Goal: Find specific page/section: Find specific page/section

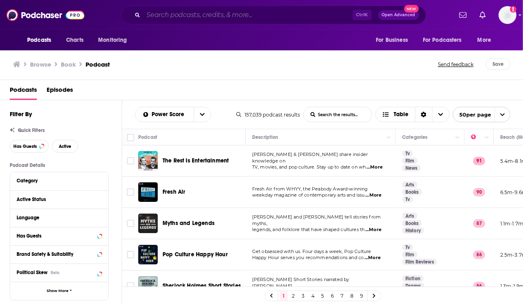
click at [180, 14] on input "Search podcasts, credits, & more..." at bounding box center [248, 15] width 209 height 13
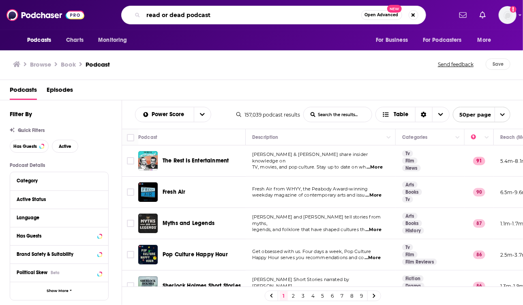
type input "read or dead podcast"
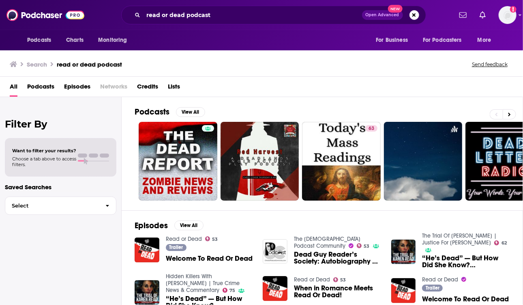
click at [191, 255] on span "Welcome To Read Or Dead" at bounding box center [209, 258] width 87 height 7
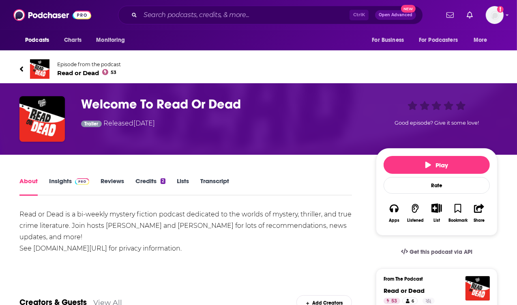
click at [79, 73] on span "Read or Dead 53" at bounding box center [89, 73] width 64 height 8
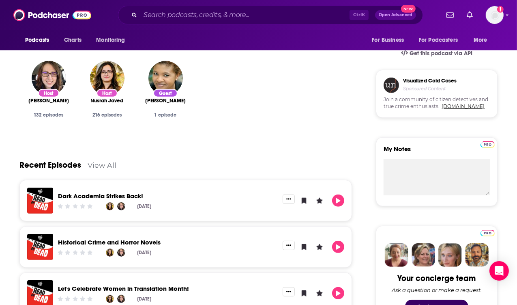
scroll to position [137, 0]
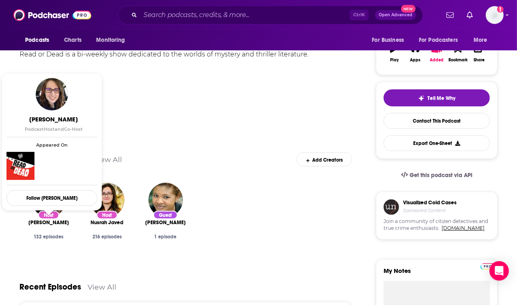
click at [48, 224] on span "[PERSON_NAME]" at bounding box center [48, 222] width 41 height 6
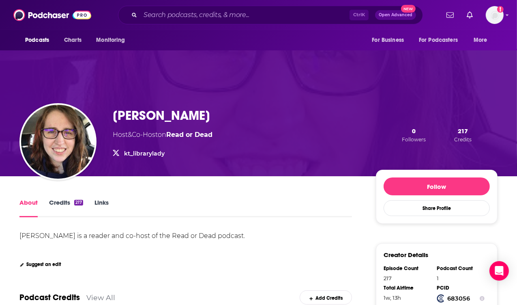
drag, startPoint x: 236, startPoint y: 113, endPoint x: 101, endPoint y: 115, distance: 134.6
click at [101, 115] on div "[PERSON_NAME] Host & Co-Host on Read or Dead kt_librarylady kt_librarylady 0 Fo…" at bounding box center [258, 134] width 478 height 83
copy div "[PERSON_NAME]"
click at [266, 100] on div "[PERSON_NAME] Host & Co-Host on Read or Dead kt_librarylady kt_librarylady 0 Fo…" at bounding box center [258, 134] width 478 height 83
click at [476, 73] on div "[PERSON_NAME] Host & Co-Host on Read or Dead kt_librarylady kt_librarylady 0 Fo…" at bounding box center [258, 112] width 517 height 127
